Goal: Transaction & Acquisition: Download file/media

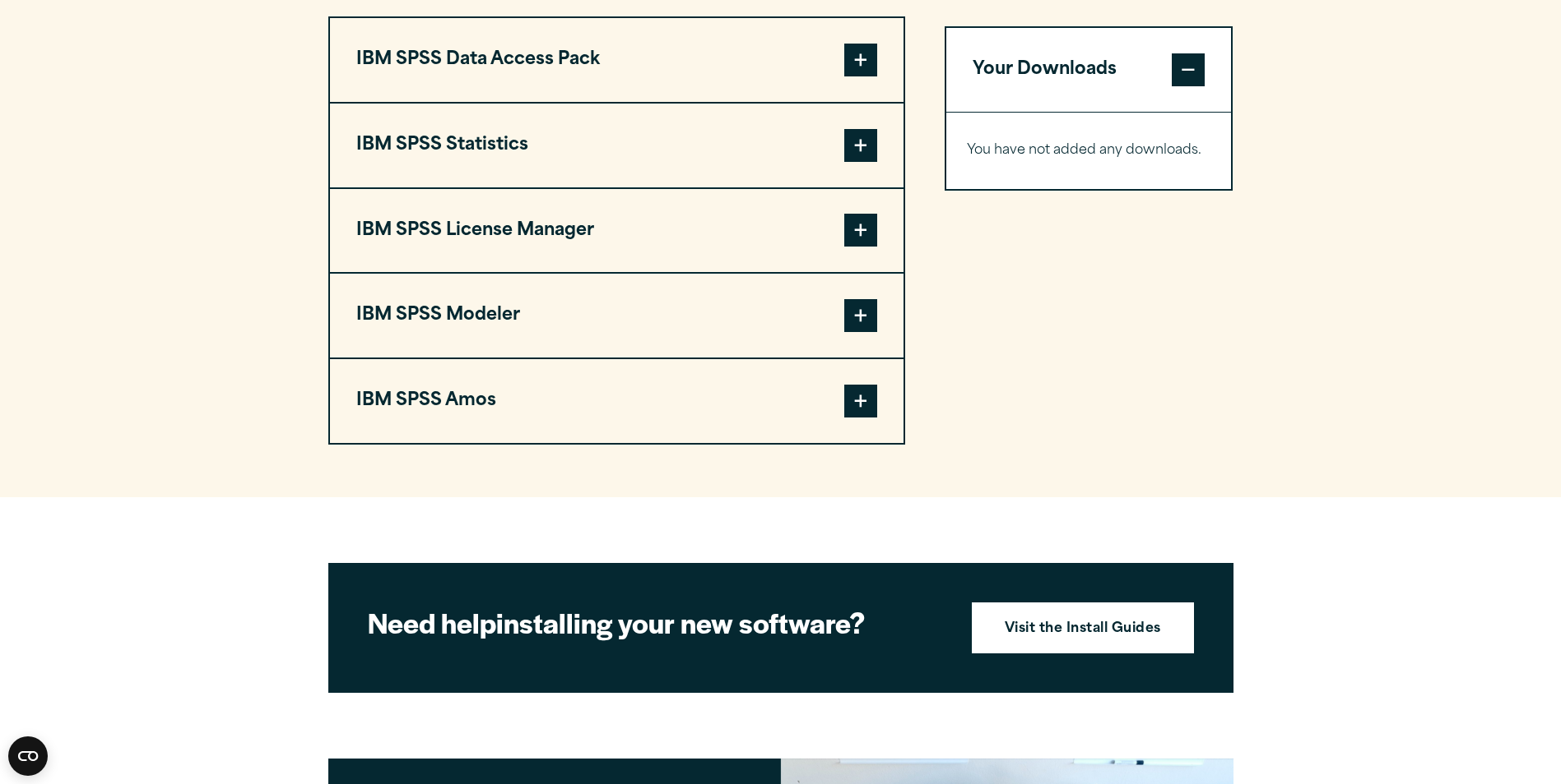
scroll to position [1151, 0]
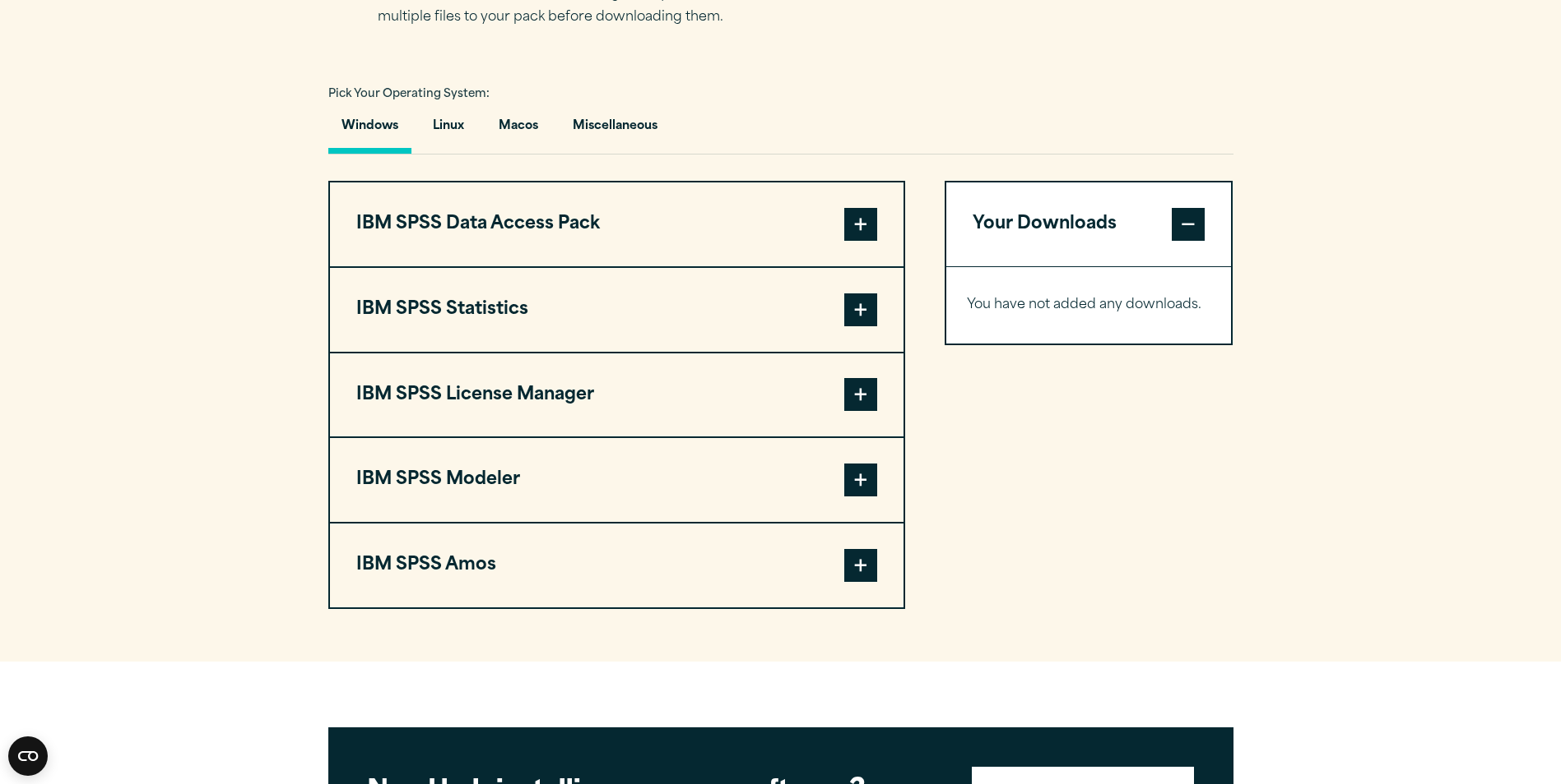
click at [852, 311] on span at bounding box center [861, 310] width 33 height 33
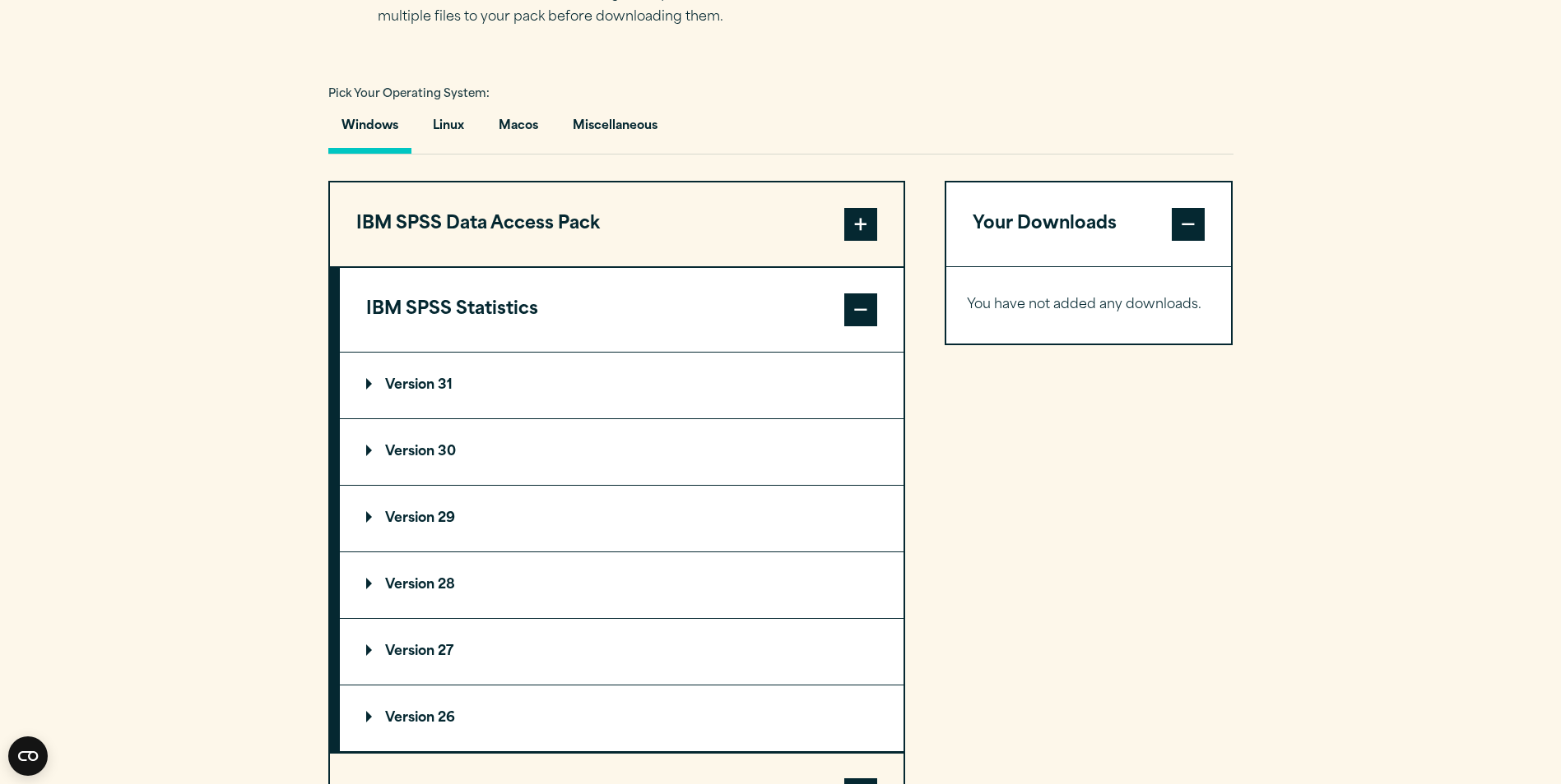
click at [364, 454] on summary "Version 30" at bounding box center [621, 451] width 564 height 66
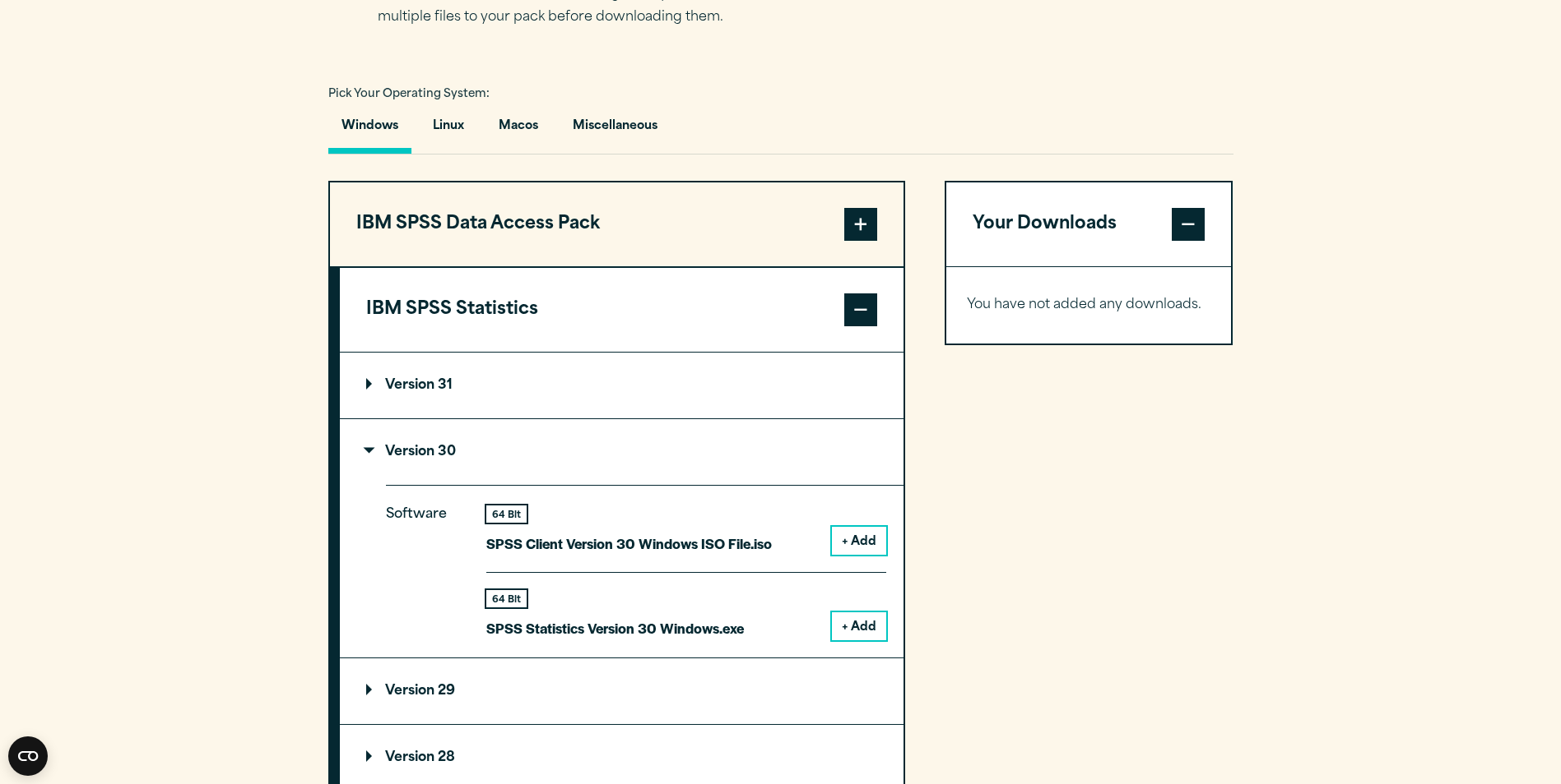
click at [371, 388] on p "Version 31" at bounding box center [409, 385] width 86 height 13
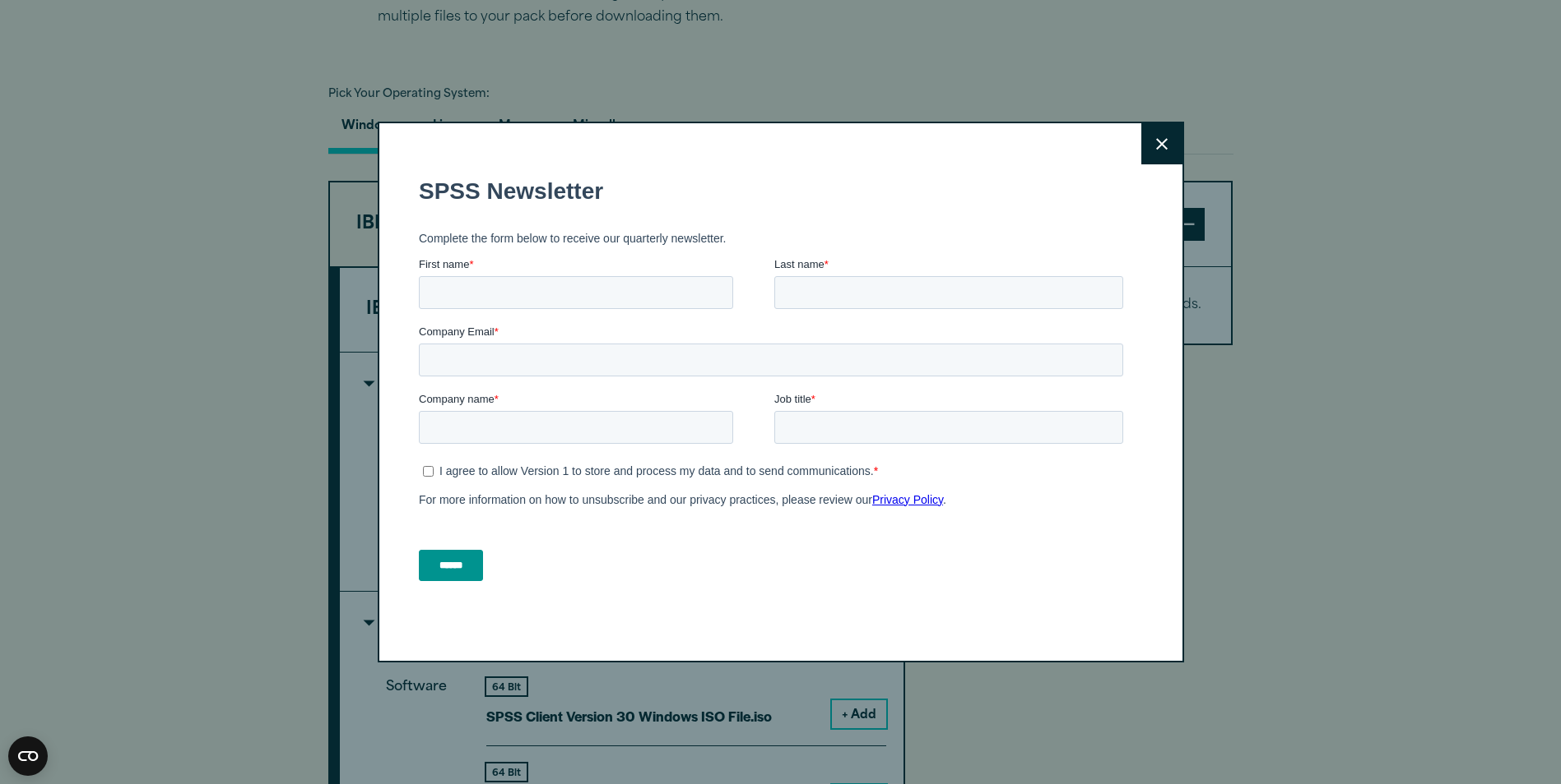
click at [376, 618] on div "Search for: Submit Site Search Part of Open Site Search Open Site Menu Close" at bounding box center [780, 788] width 1561 height 3878
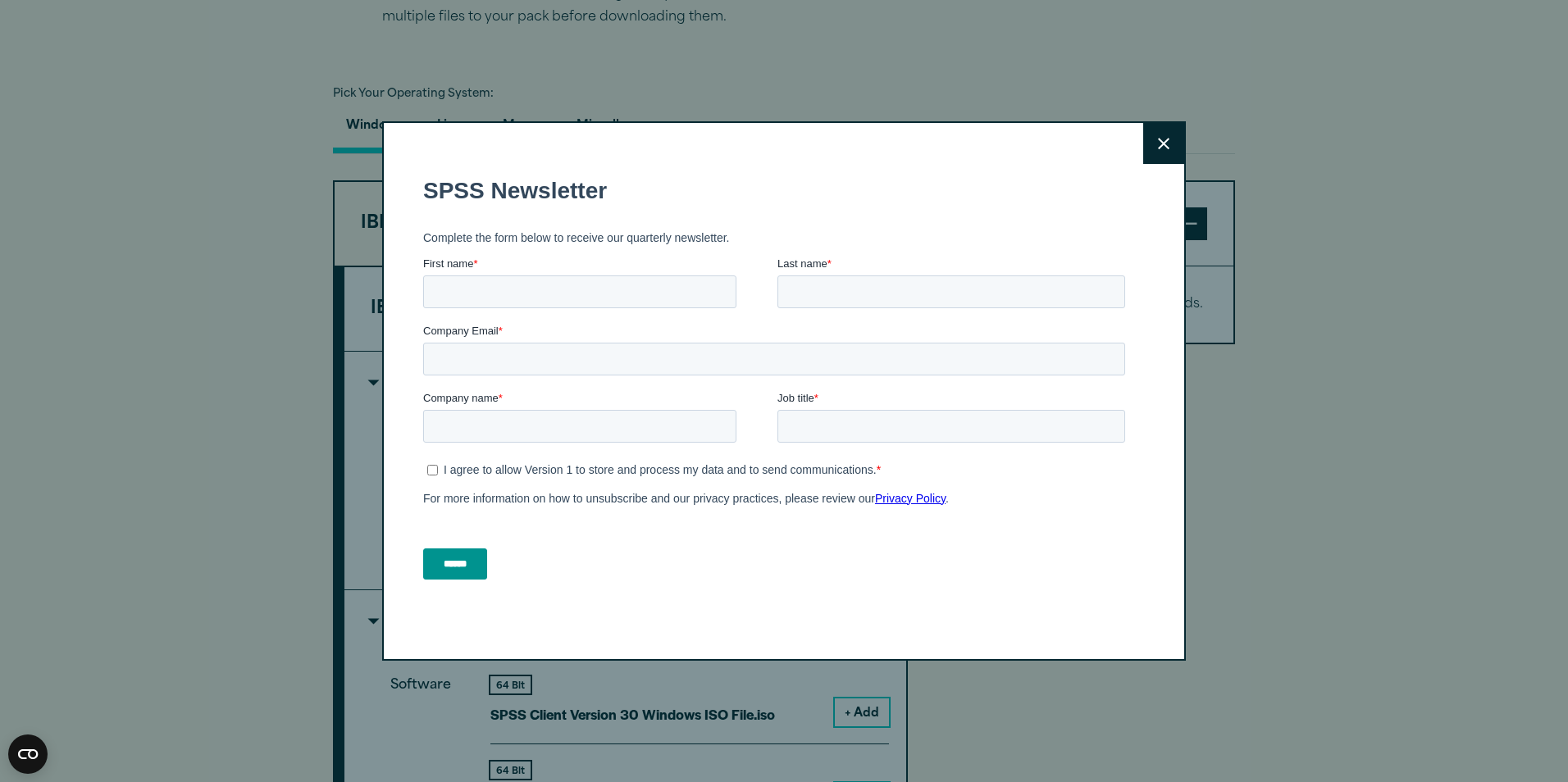
click at [1146, 148] on button "Close" at bounding box center [1164, 144] width 41 height 41
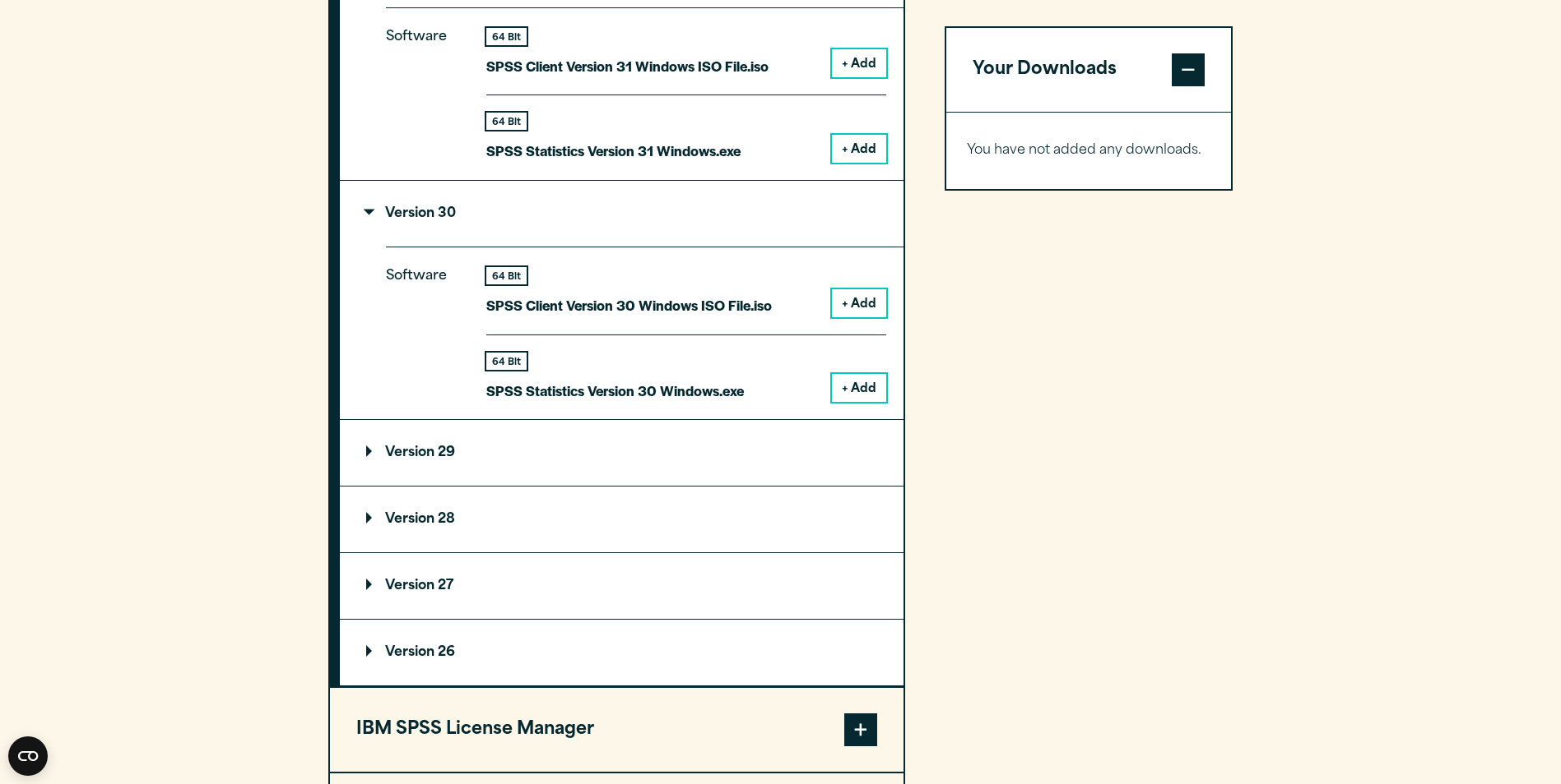
scroll to position [1480, 0]
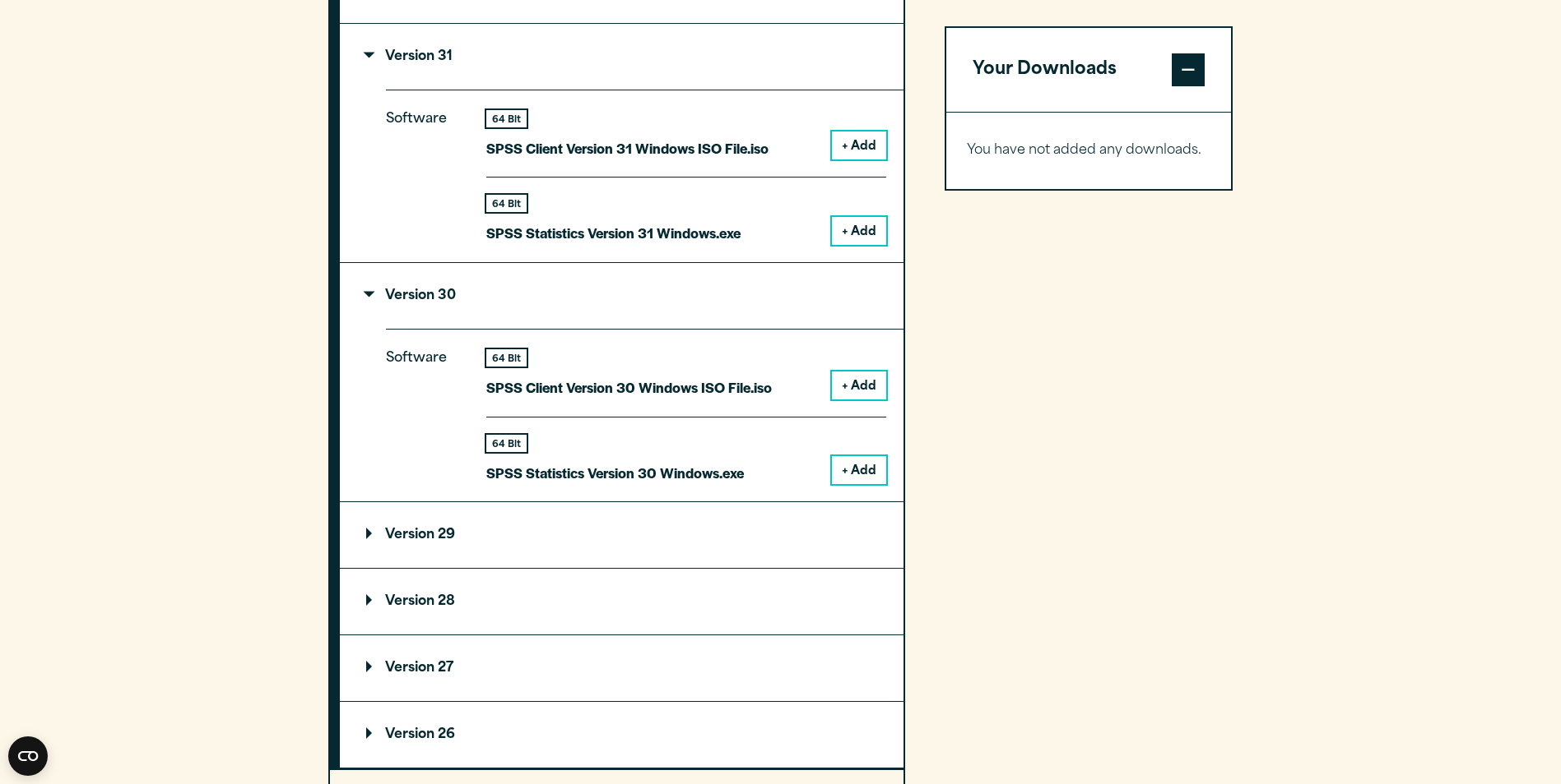
click at [374, 528] on summary "Version 29" at bounding box center [621, 535] width 564 height 66
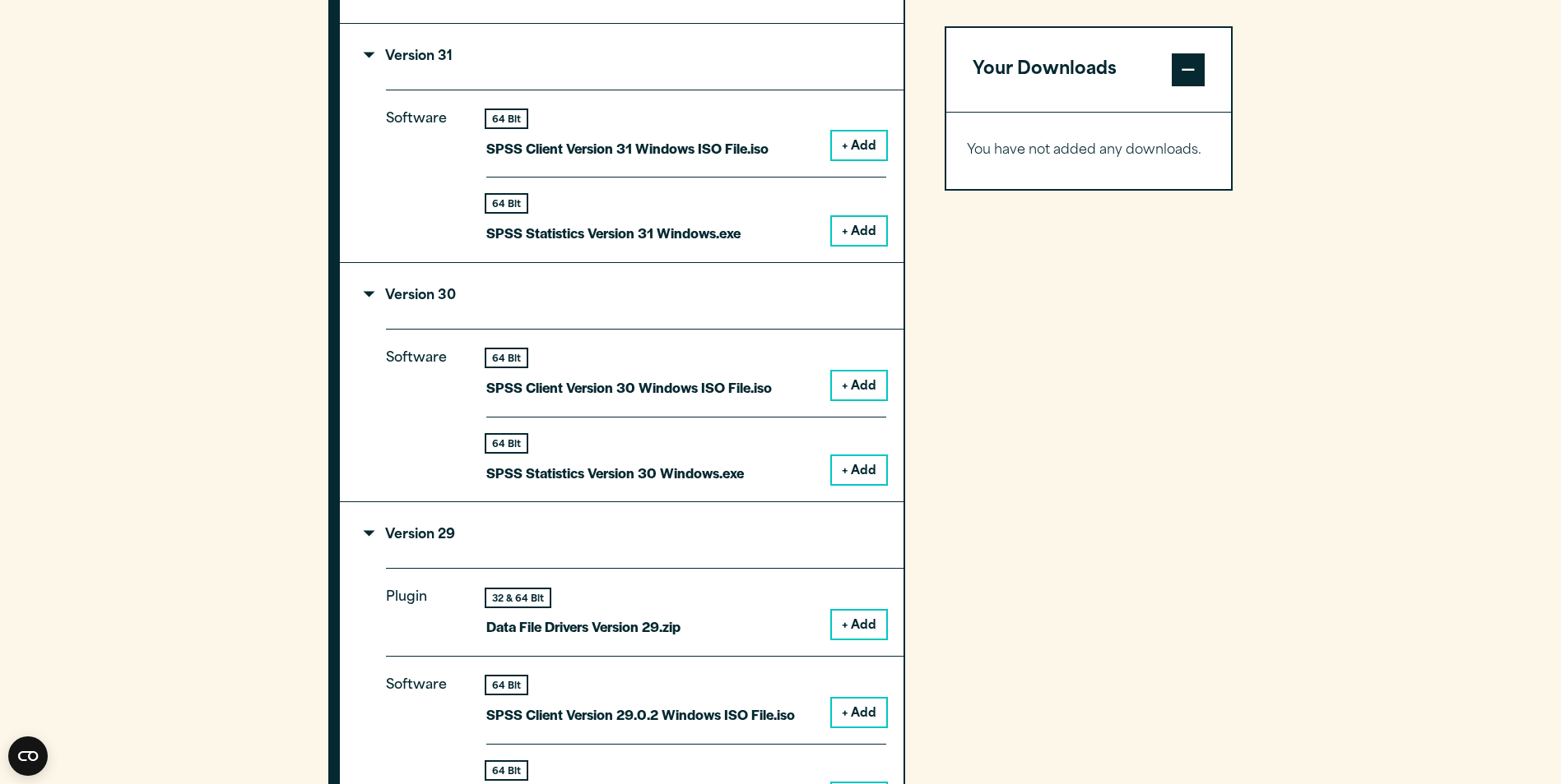
click at [374, 525] on summary "Version 29" at bounding box center [621, 535] width 564 height 66
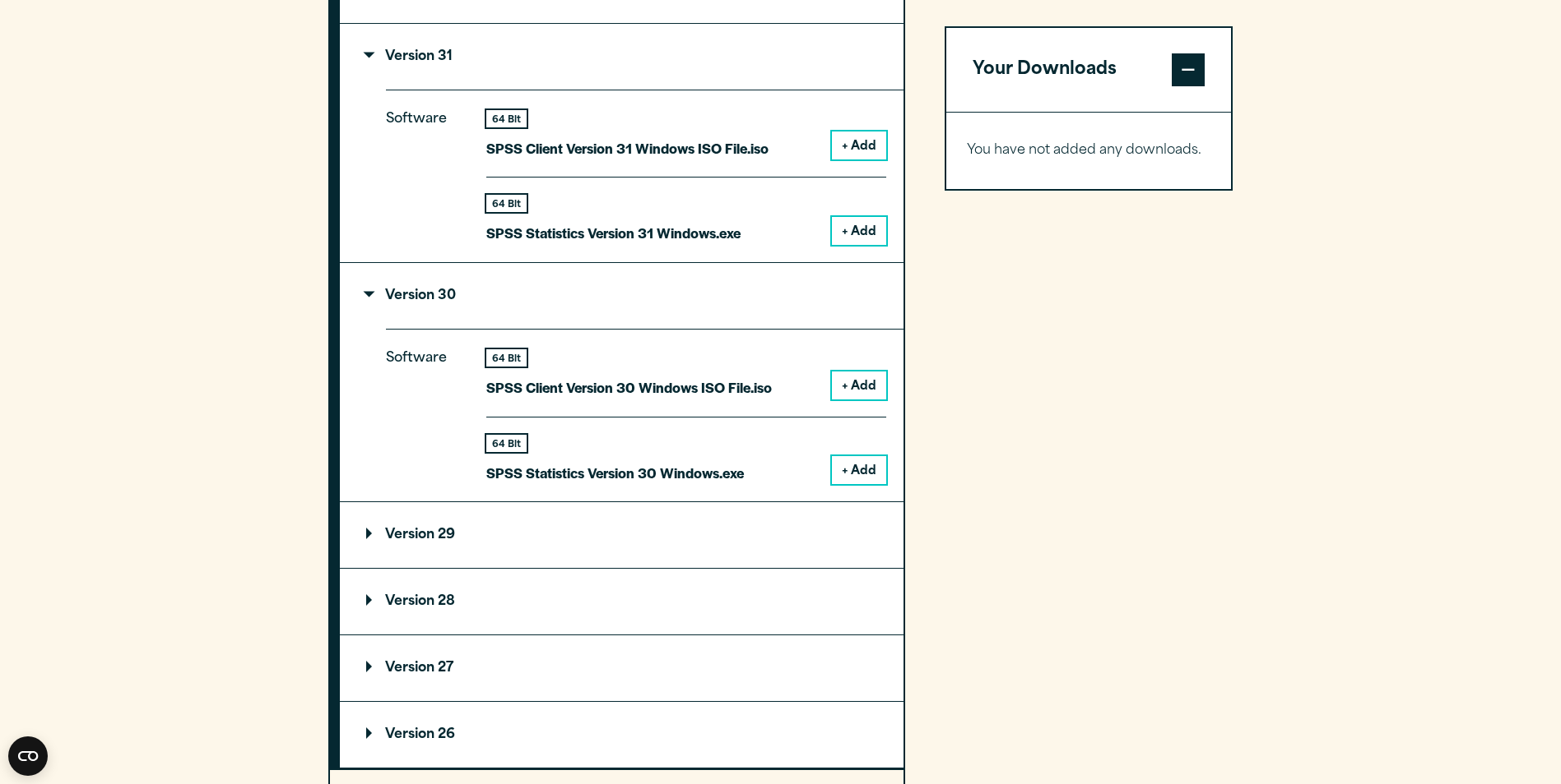
click at [852, 473] on button "+ Add" at bounding box center [858, 470] width 54 height 27
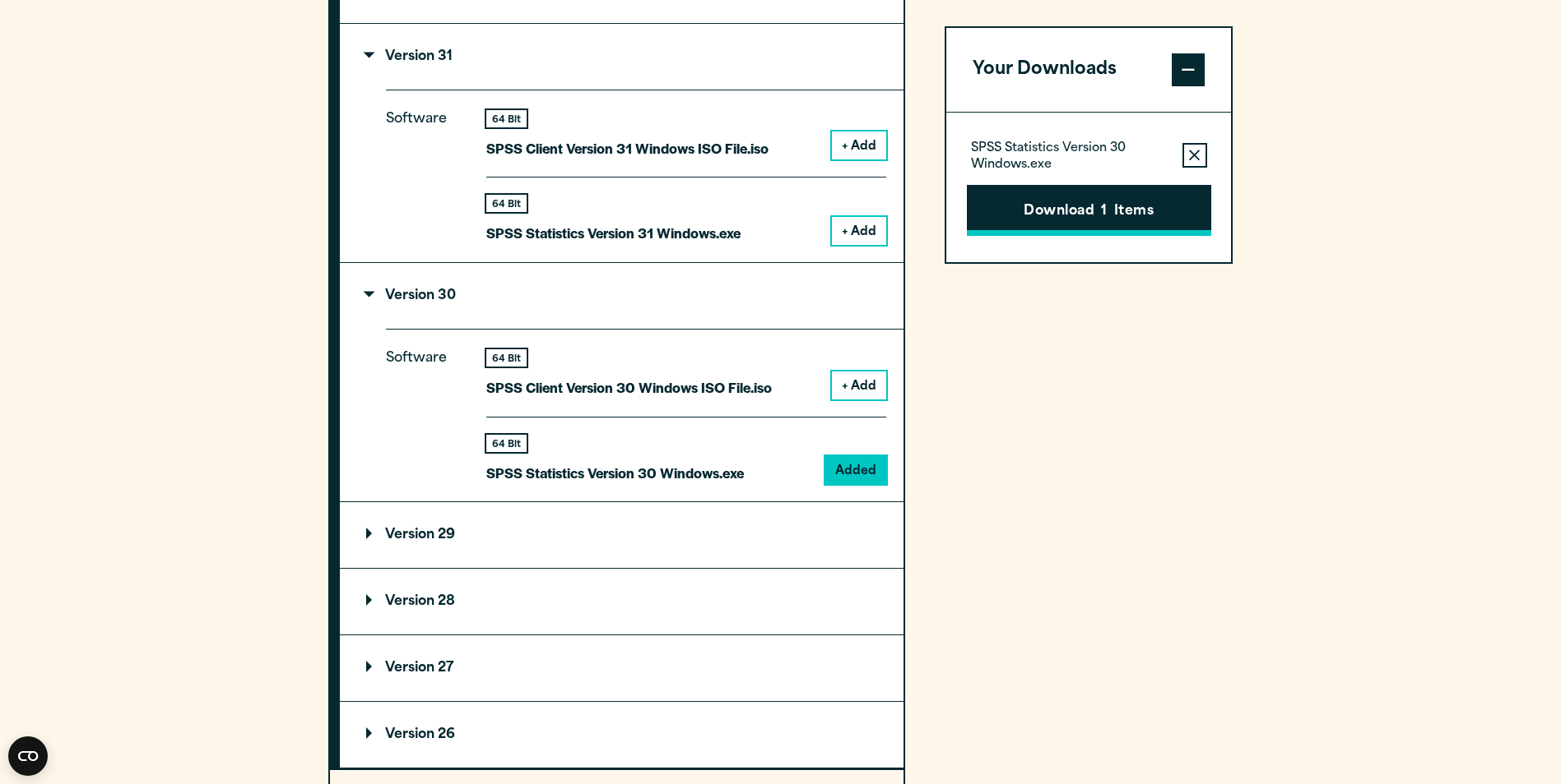
click at [1036, 230] on button "Download 1 Items" at bounding box center [1089, 211] width 244 height 51
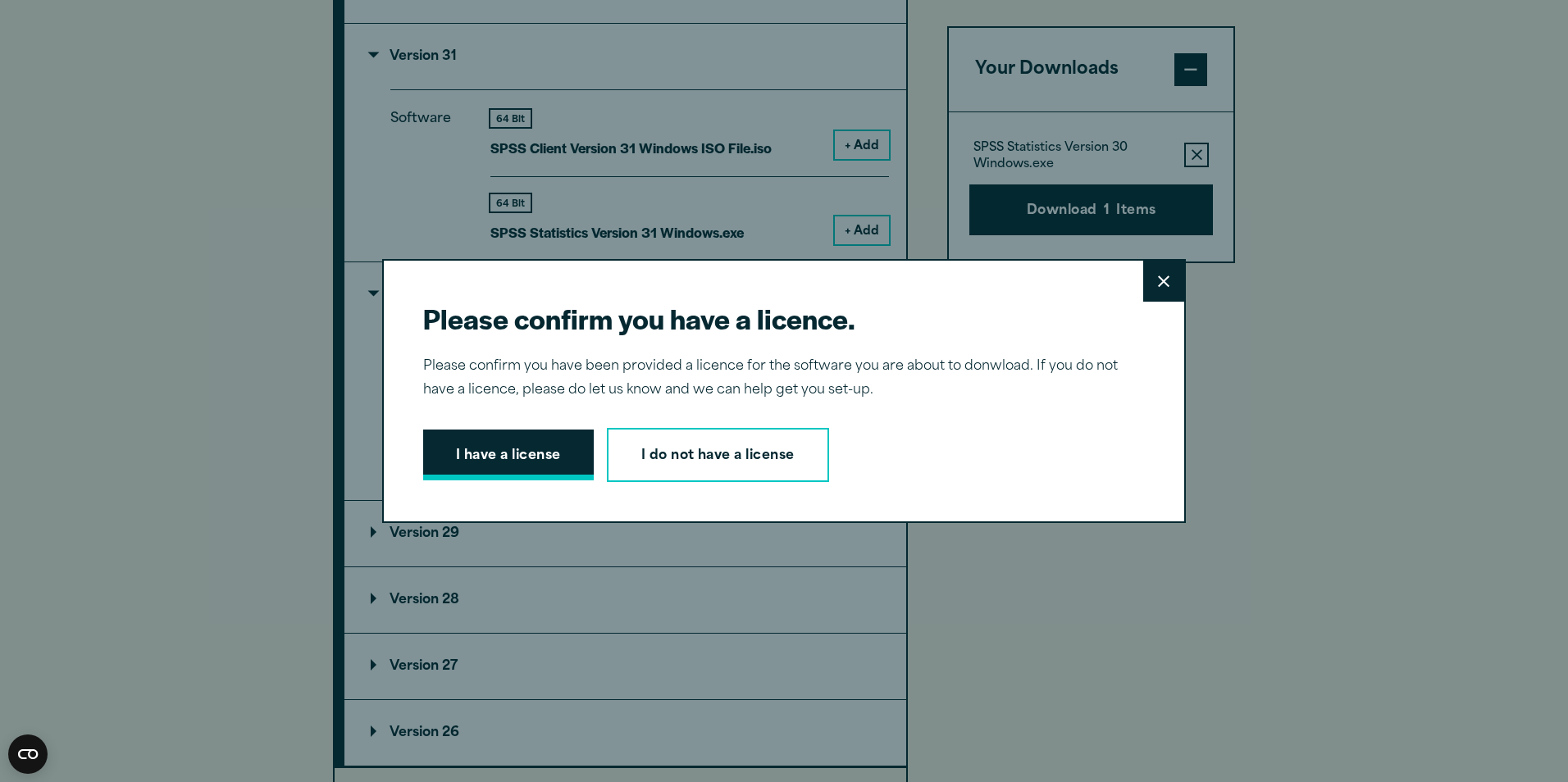
click at [520, 464] on button "I have a license" at bounding box center [508, 455] width 170 height 51
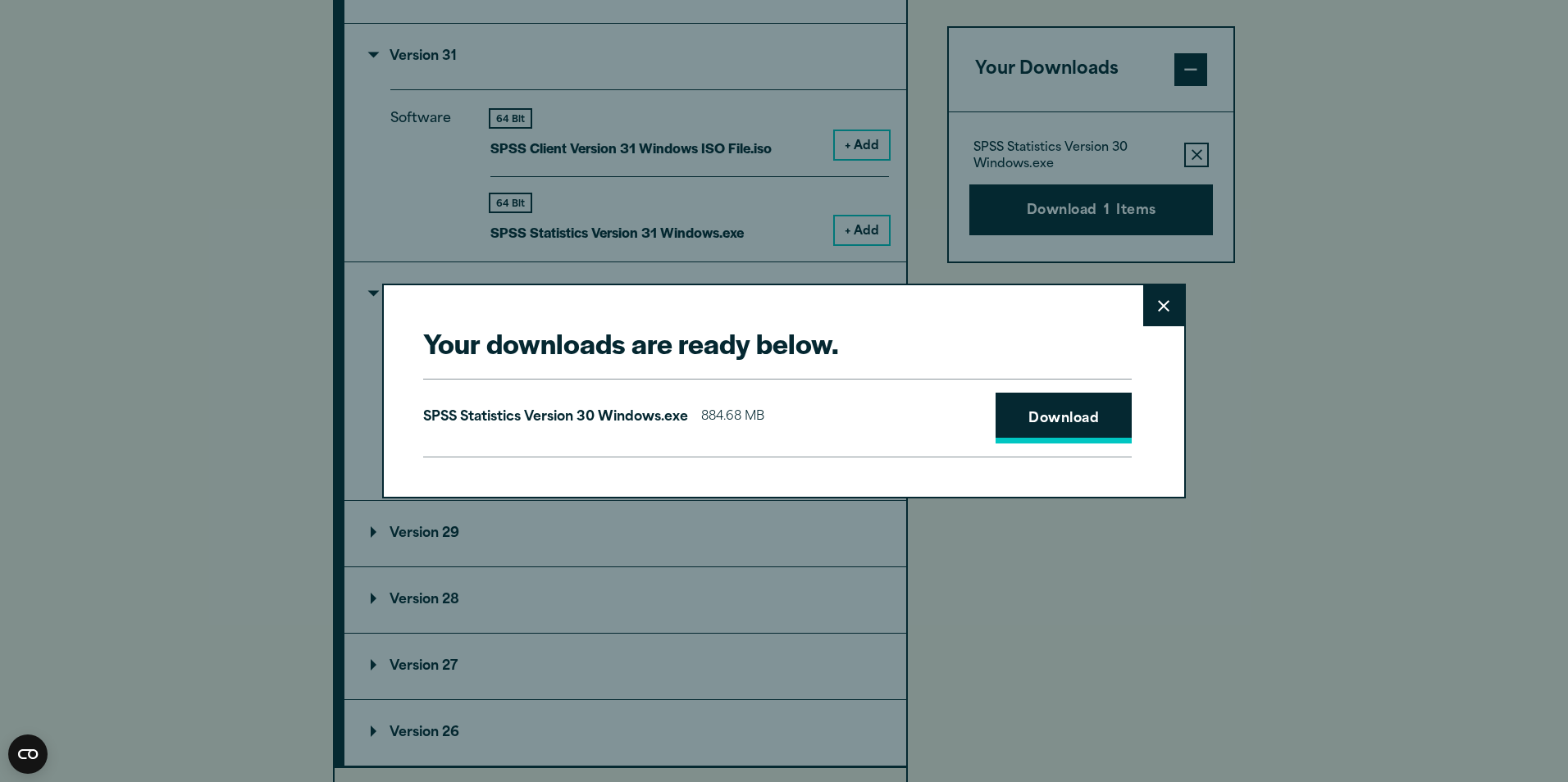
click at [1077, 423] on link "Download" at bounding box center [1063, 418] width 136 height 51
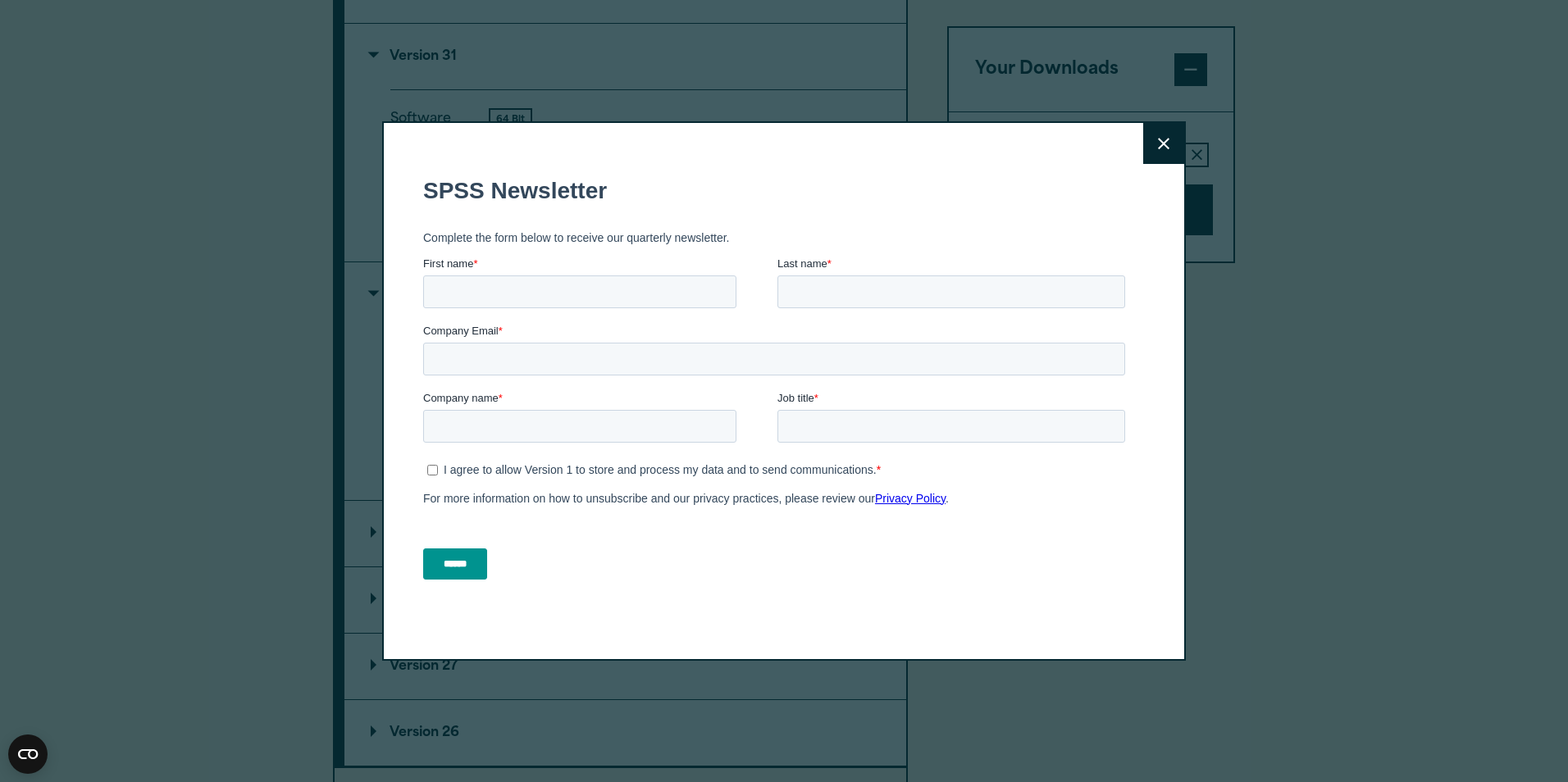
click at [1152, 156] on button "Close" at bounding box center [1164, 144] width 41 height 41
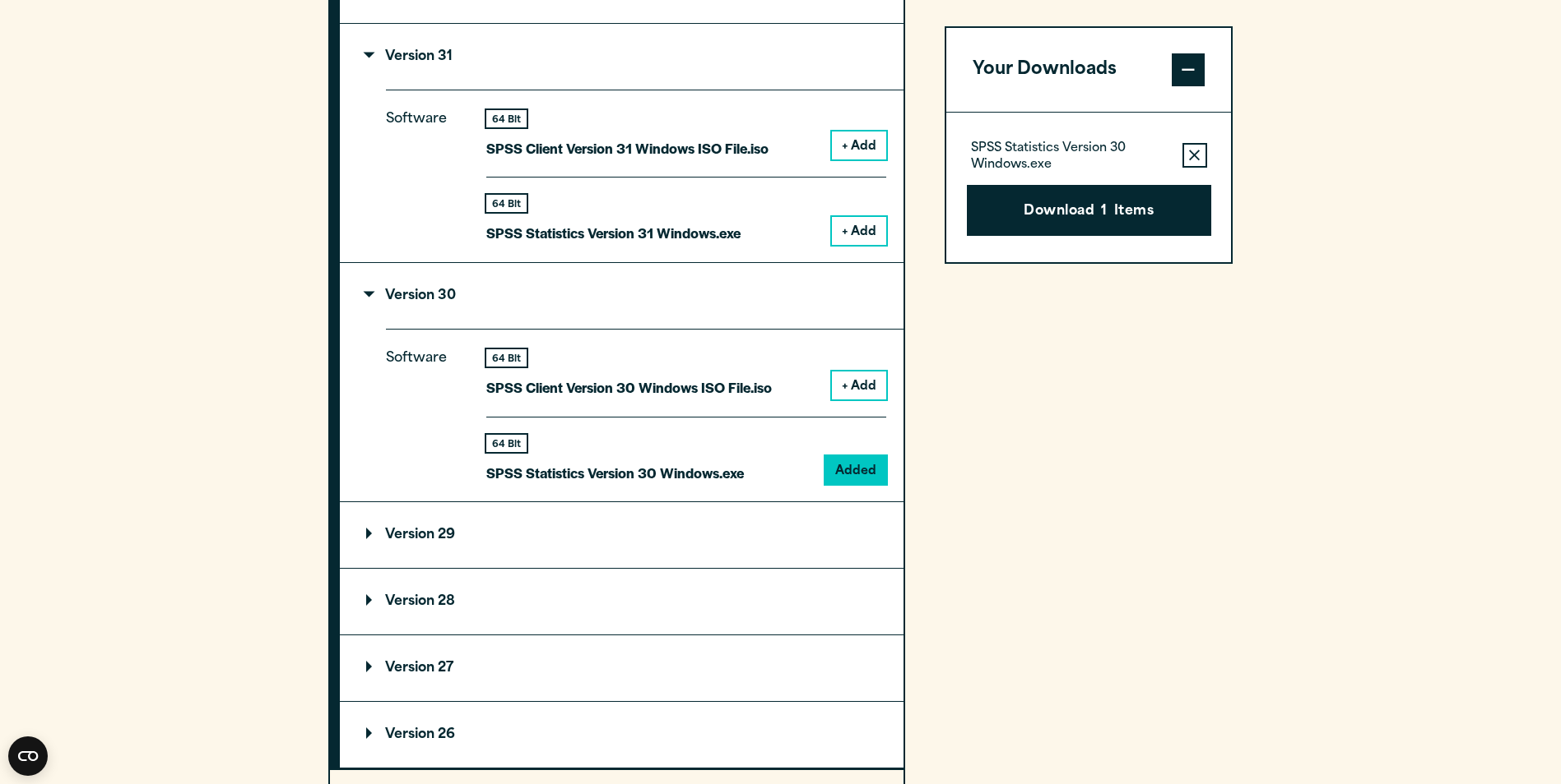
click at [1439, 313] on section "Select your software downloads Use the table below to find and navigate to your…" at bounding box center [780, 312] width 1561 height 1534
click at [1332, 163] on section "Select your software downloads Use the table below to find and navigate to your…" at bounding box center [780, 312] width 1561 height 1534
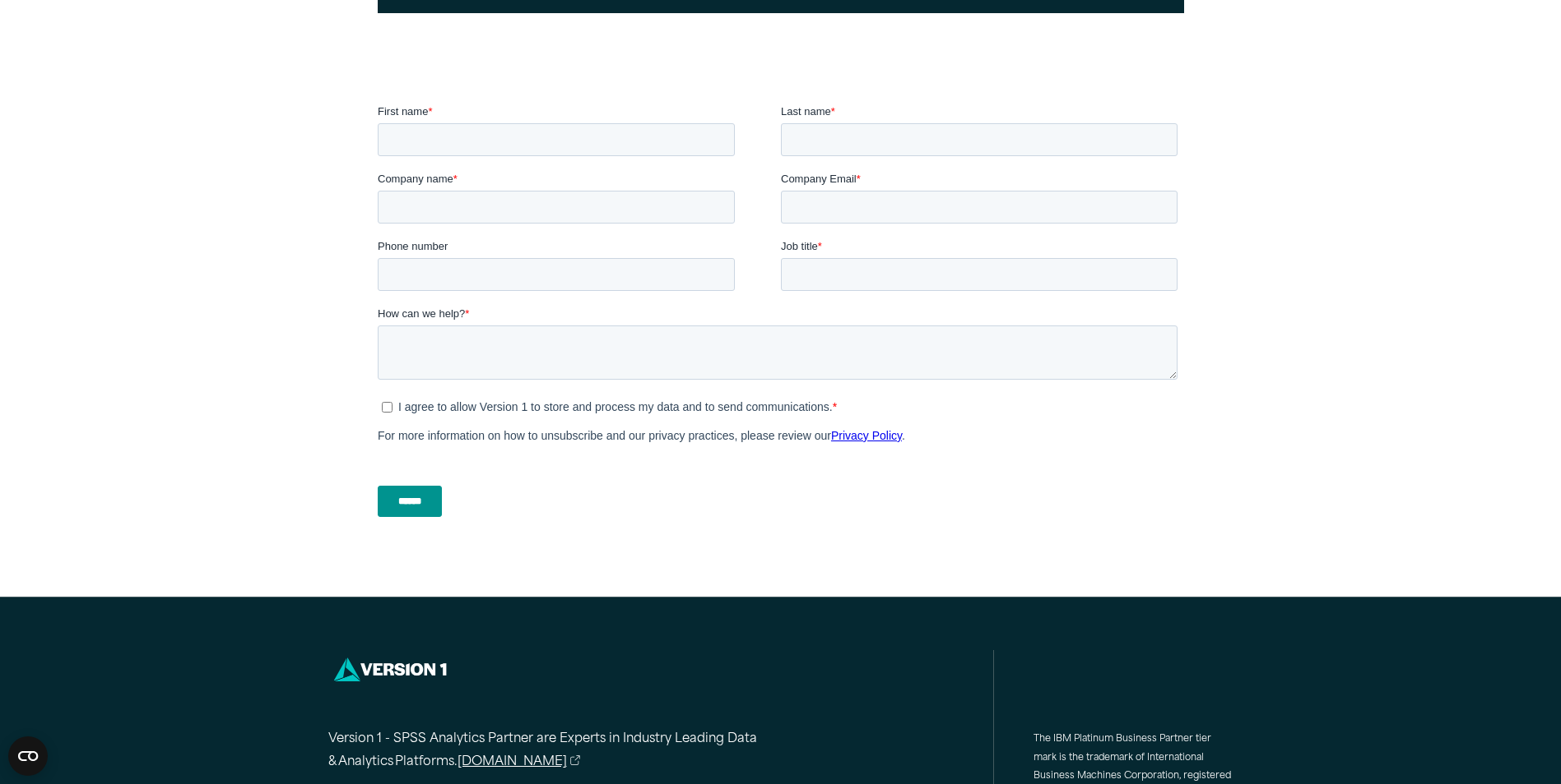
scroll to position [82, 0]
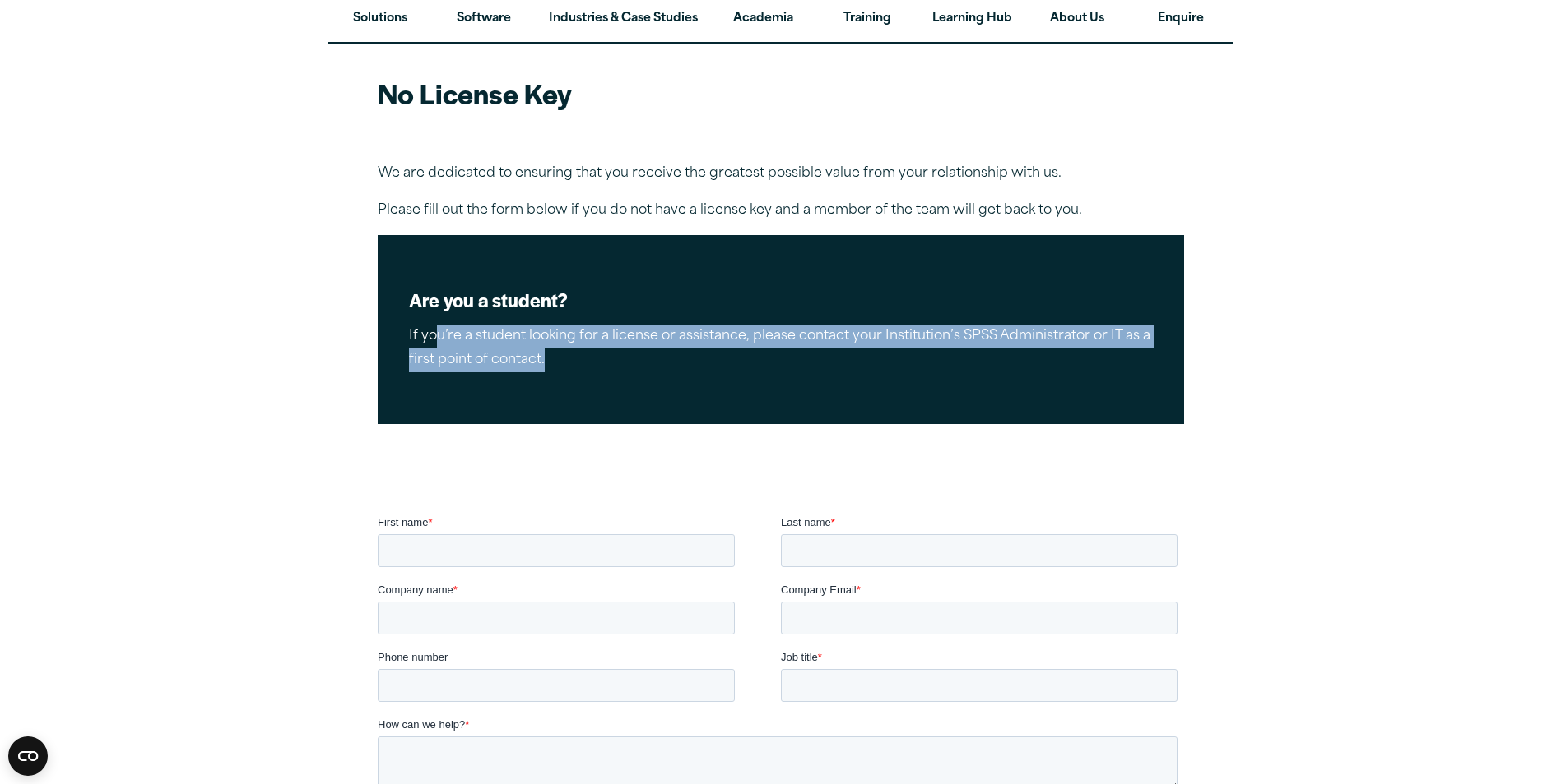
drag, startPoint x: 433, startPoint y: 337, endPoint x: 570, endPoint y: 392, distance: 147.6
click at [570, 392] on div "Are you a student? If you’re a student looking for a license or assistance, ple…" at bounding box center [780, 330] width 806 height 189
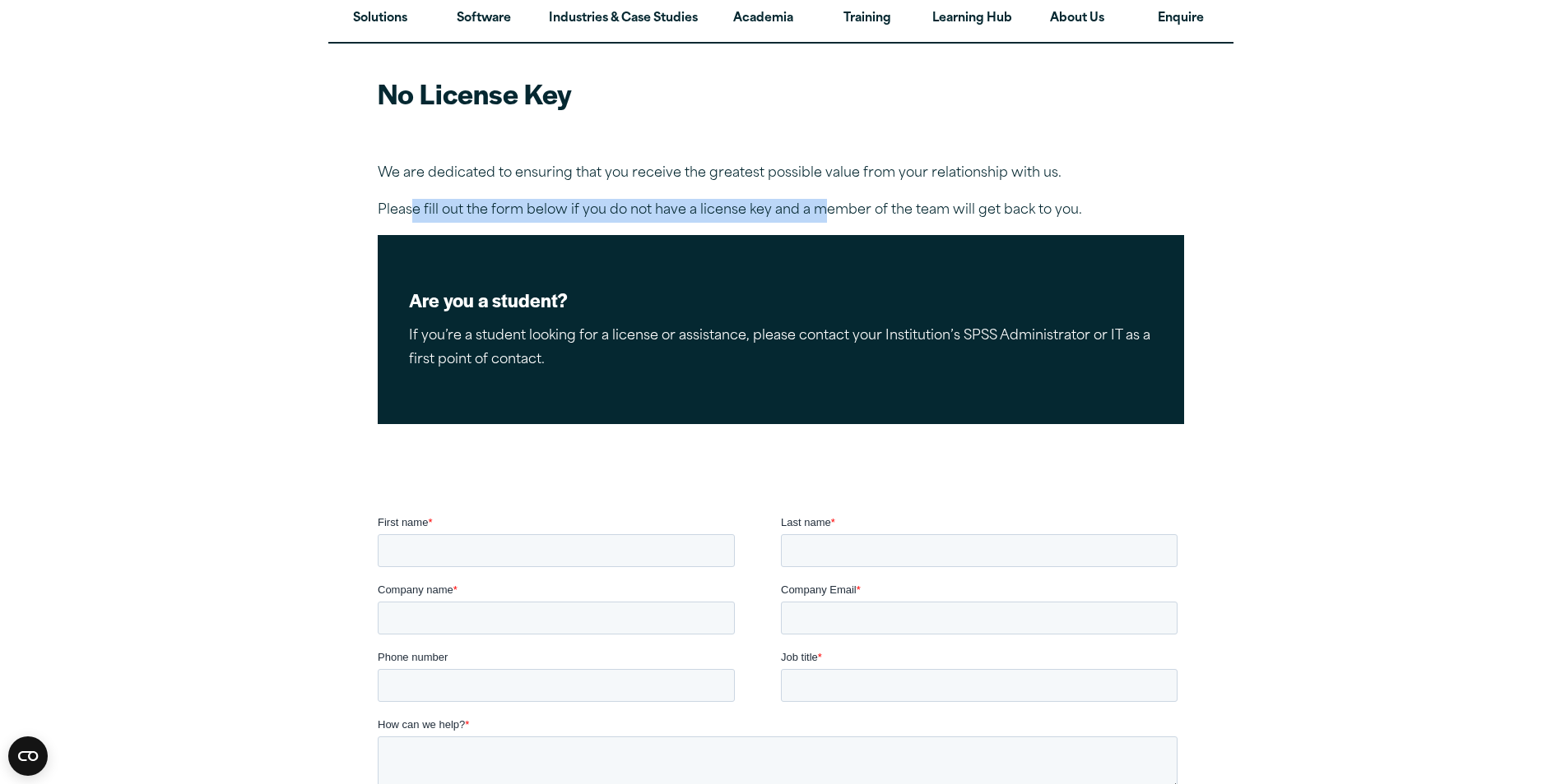
drag, startPoint x: 580, startPoint y: 180, endPoint x: 822, endPoint y: 192, distance: 242.3
click at [822, 192] on article "No License Key We are dedicated to ensuring that you receive the greatest possi…" at bounding box center [780, 493] width 1561 height 899
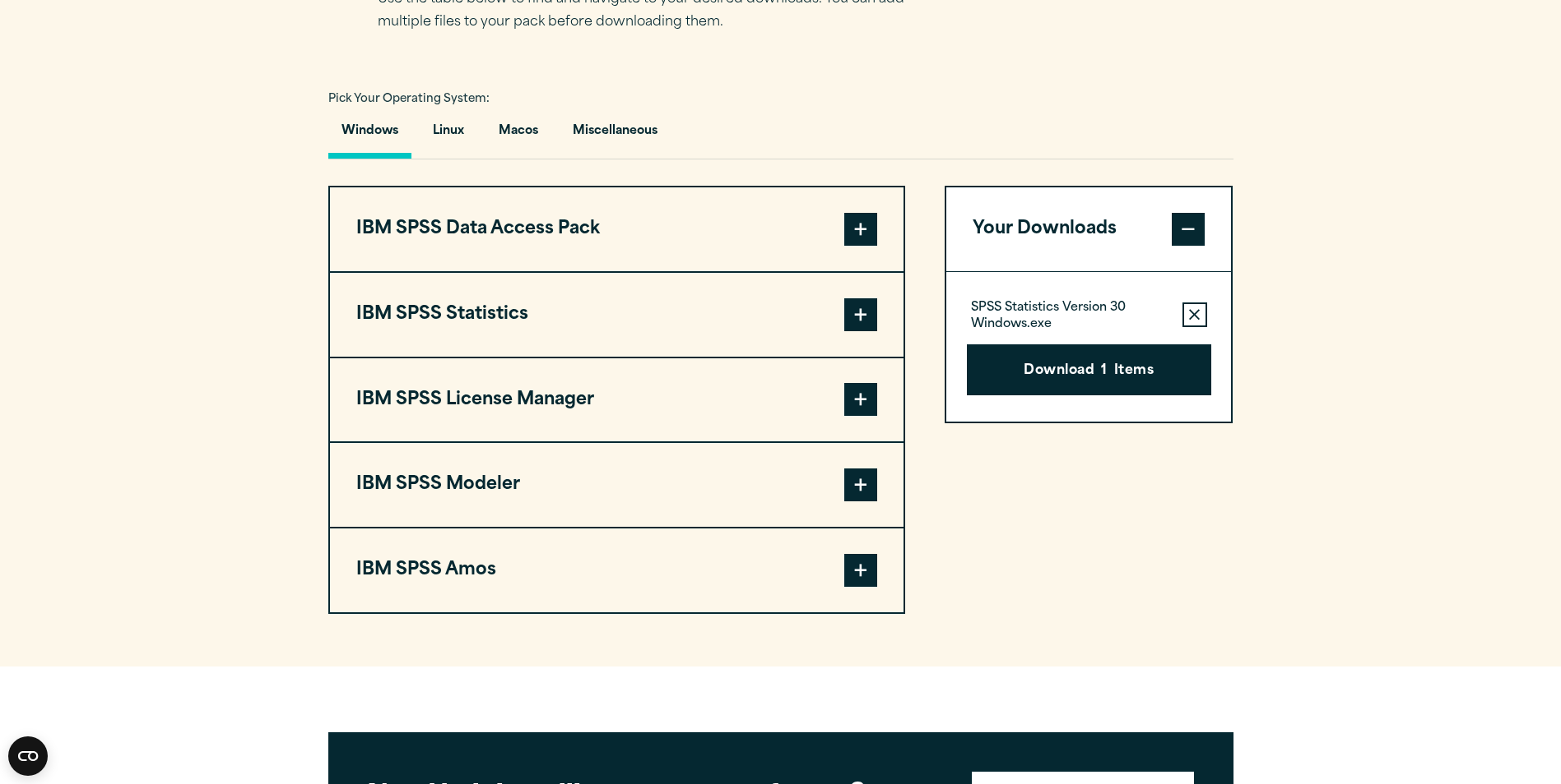
click at [64, 310] on section "Select your software downloads Use the table below to find and navigate to your…" at bounding box center [780, 274] width 1561 height 787
